Goal: Information Seeking & Learning: Learn about a topic

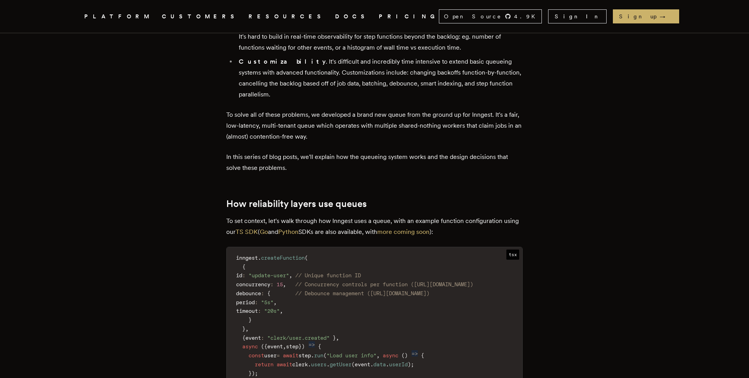
scroll to position [852, 0]
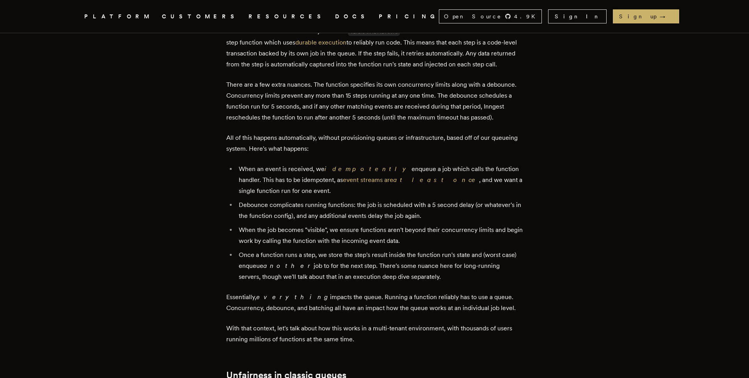
scroll to position [1121, 0]
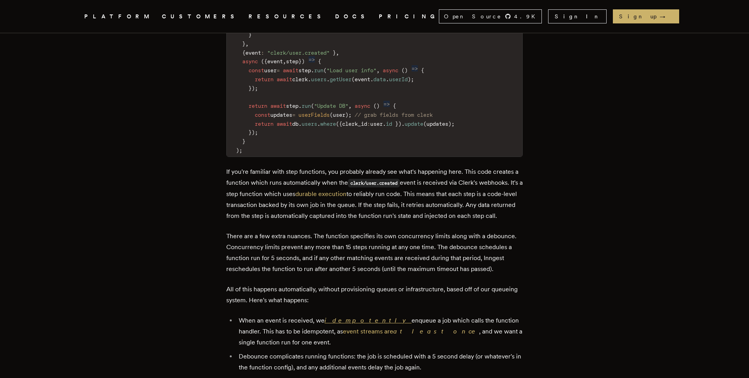
click at [344, 316] on link "idempotently" at bounding box center [368, 319] width 87 height 7
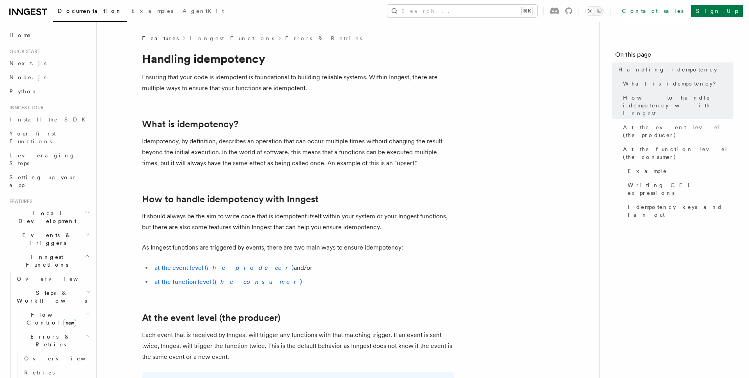
click at [228, 62] on h1 "Handling idempotency" at bounding box center [298, 58] width 312 height 14
copy h1 "idempotency"
